Goal: Task Accomplishment & Management: Manage account settings

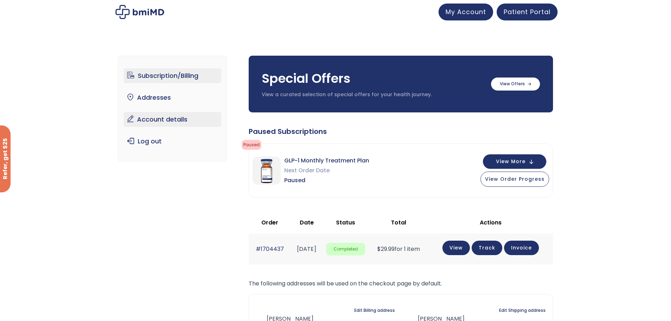
click at [150, 119] on link "Account details" at bounding box center [173, 119] width 98 height 15
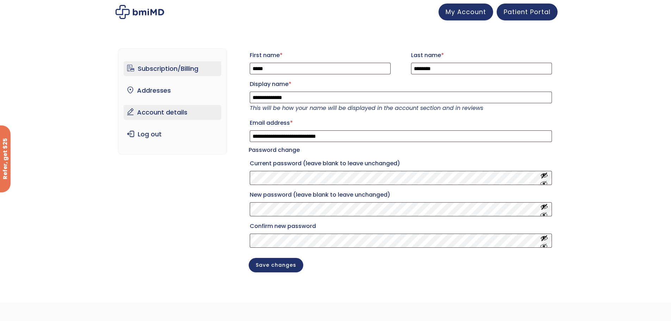
click at [161, 73] on link "Subscription/Billing" at bounding box center [173, 68] width 98 height 15
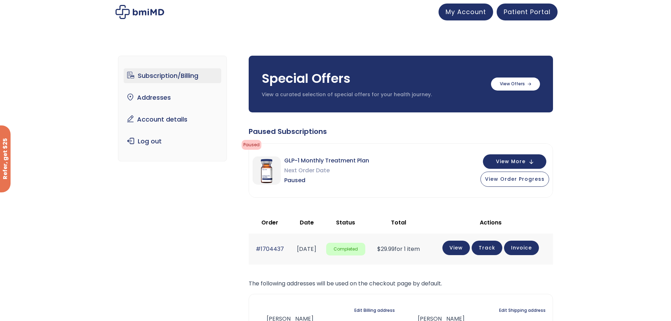
scroll to position [35, 0]
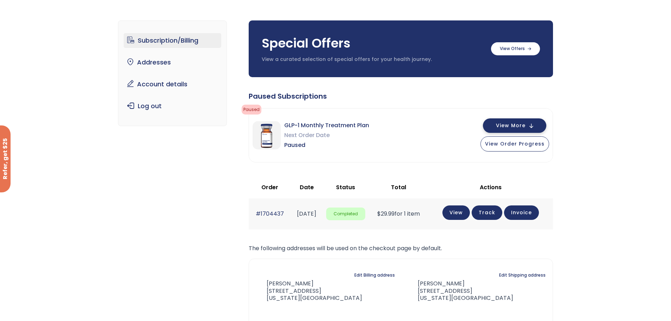
click at [520, 125] on span "View More" at bounding box center [511, 125] width 30 height 5
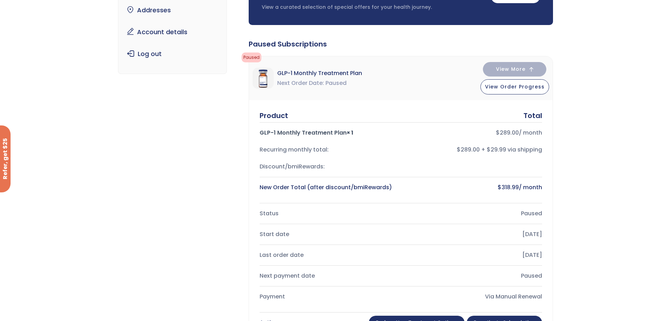
scroll to position [106, 0]
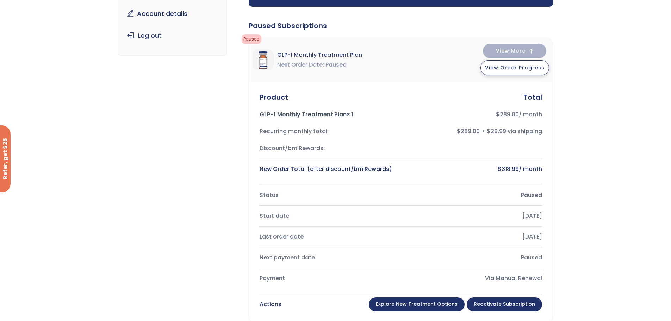
click at [526, 67] on span "View Order Progress" at bounding box center [514, 67] width 59 height 7
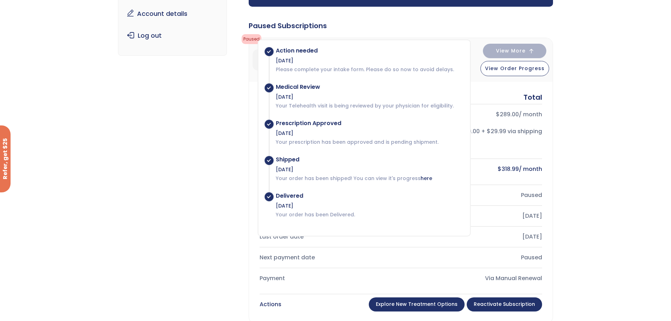
click at [403, 26] on div "Paused Subscriptions" at bounding box center [401, 26] width 304 height 10
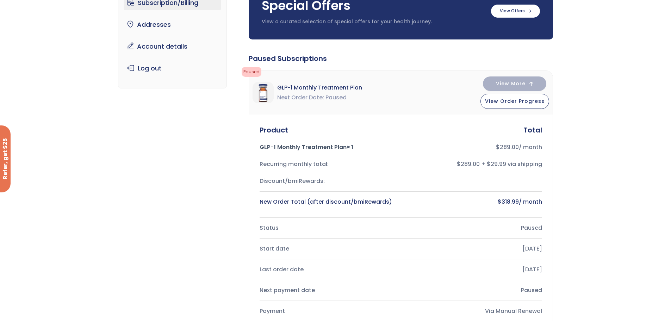
scroll to position [0, 0]
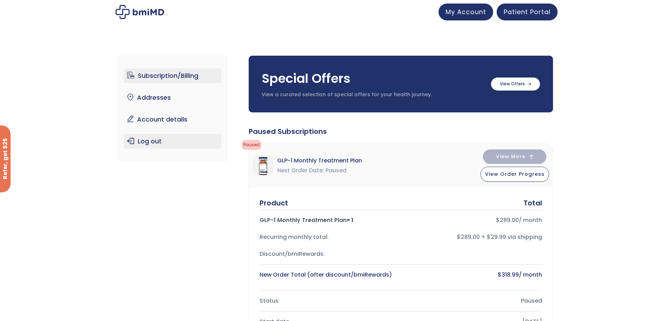
click at [149, 142] on link "Log out" at bounding box center [173, 141] width 98 height 15
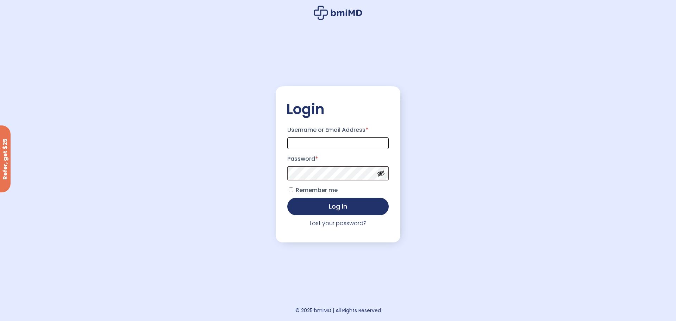
click at [316, 149] on input "Username or Email Address *" at bounding box center [337, 143] width 101 height 12
type input "**********"
click at [287, 197] on button "Log in" at bounding box center [337, 206] width 101 height 18
